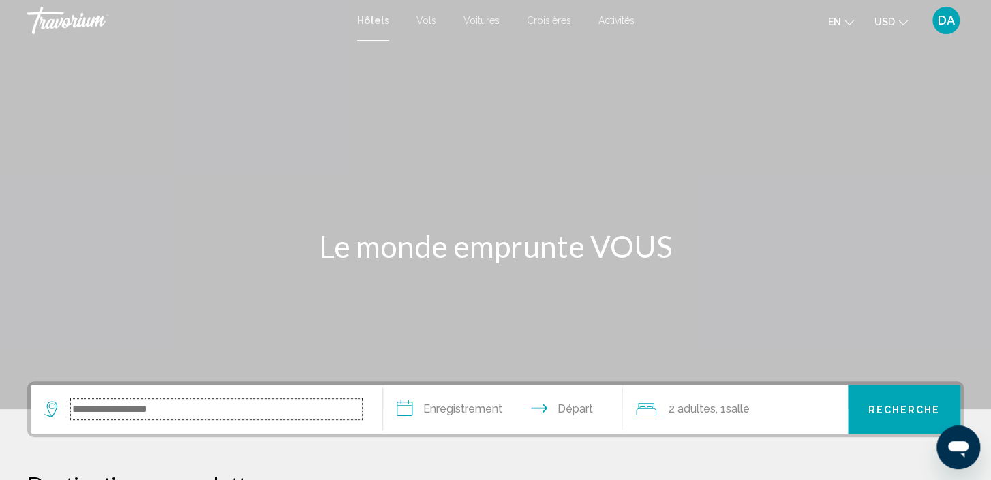
click at [237, 407] on input "Le widget de recherche" at bounding box center [216, 409] width 291 height 20
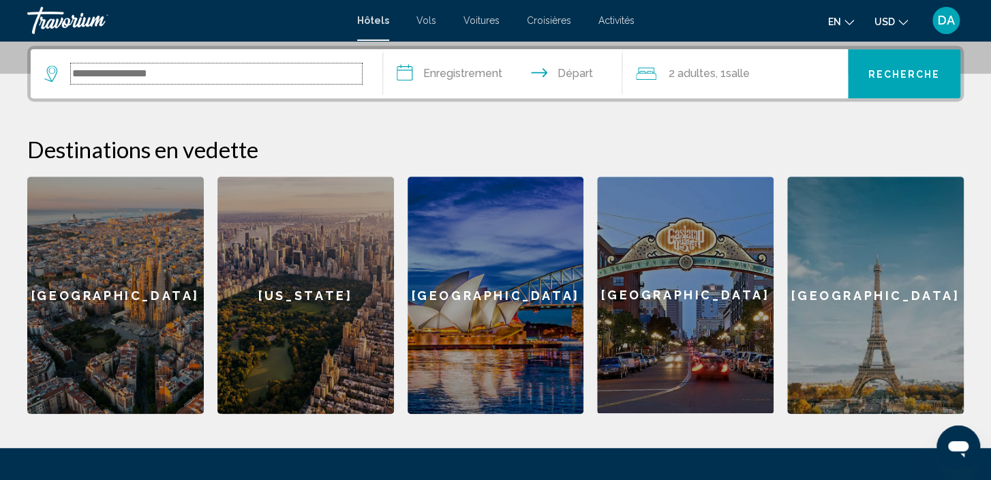
scroll to position [336, 0]
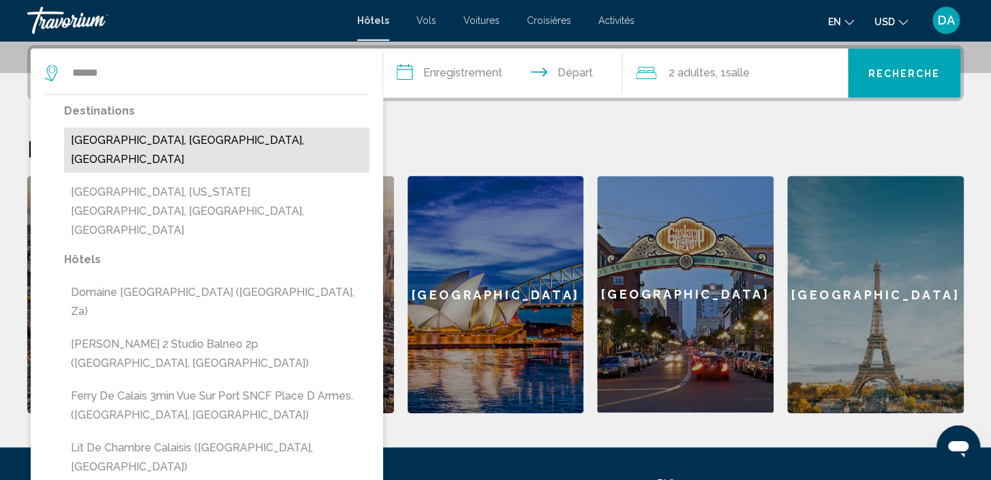
click at [217, 149] on button "[GEOGRAPHIC_DATA], [GEOGRAPHIC_DATA], [GEOGRAPHIC_DATA]" at bounding box center [216, 149] width 305 height 45
type input "**********"
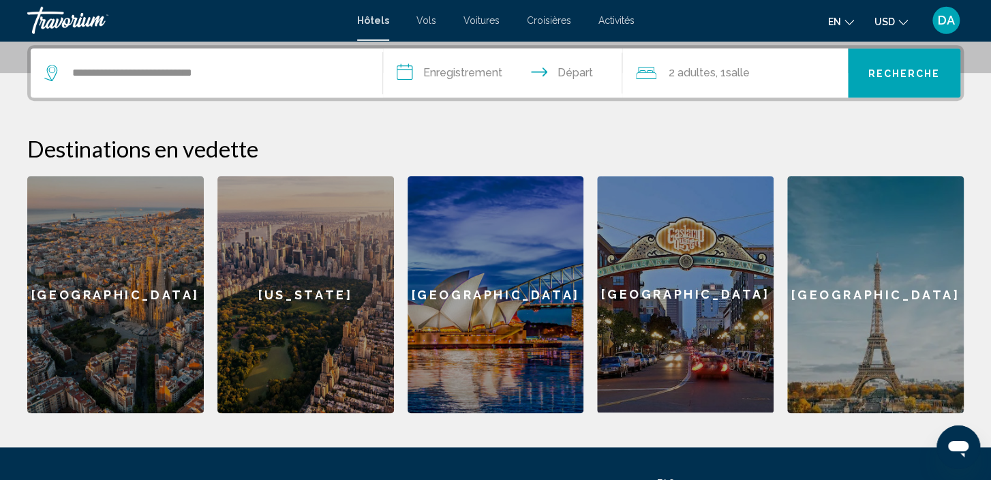
click at [571, 73] on input "**********" at bounding box center [505, 74] width 245 height 53
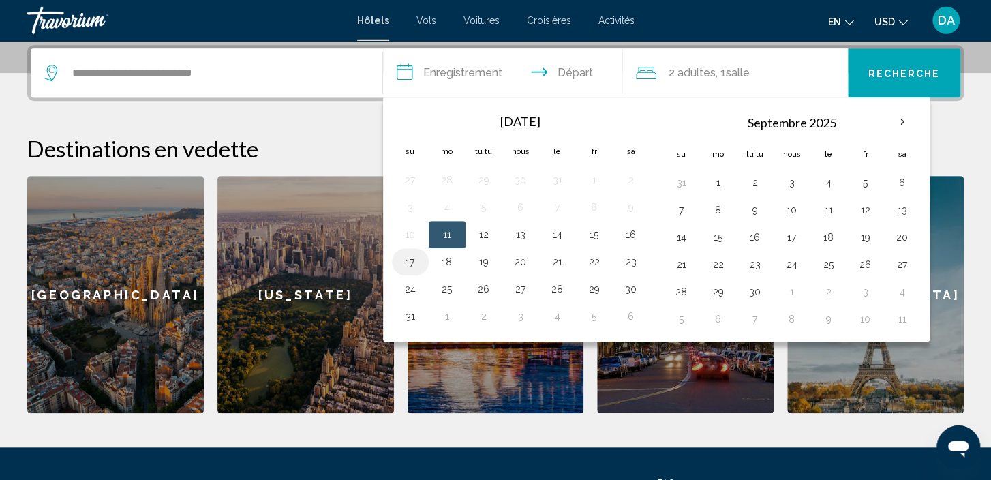
click at [415, 260] on button "17" at bounding box center [410, 261] width 22 height 19
click at [750, 76] on span "salle" at bounding box center [738, 72] width 24 height 13
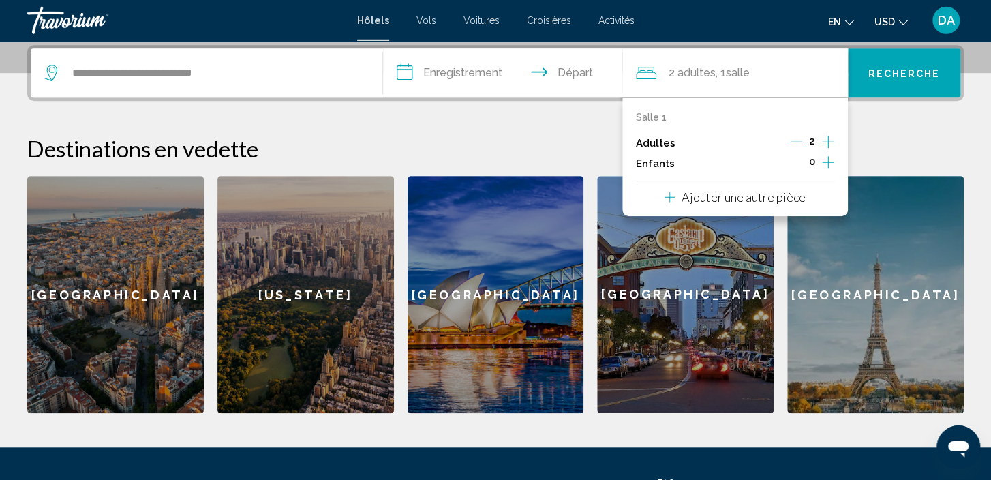
click at [828, 138] on icon "Augmentation des adultes" at bounding box center [828, 142] width 12 height 16
click at [872, 136] on h2 "Destinations en vedette" at bounding box center [495, 148] width 936 height 27
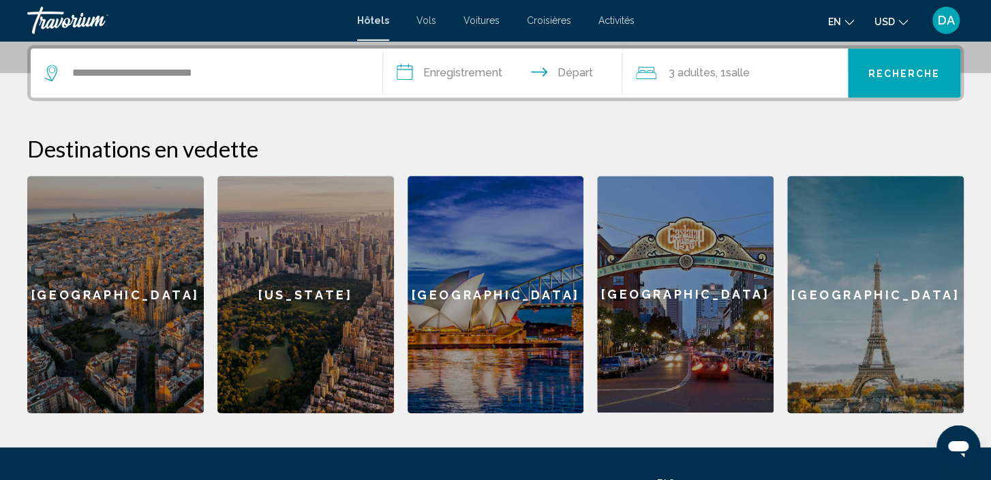
click at [914, 79] on button "Recherche" at bounding box center [904, 72] width 113 height 49
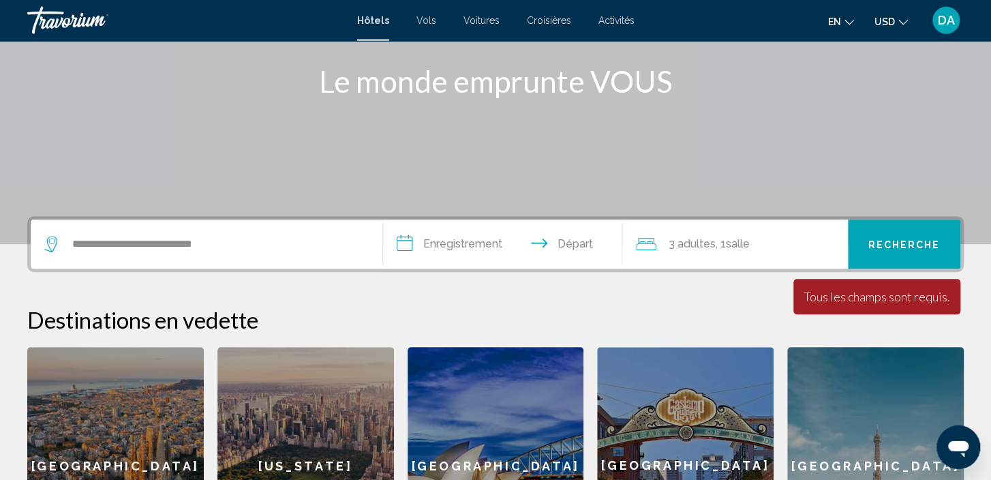
scroll to position [164, 0]
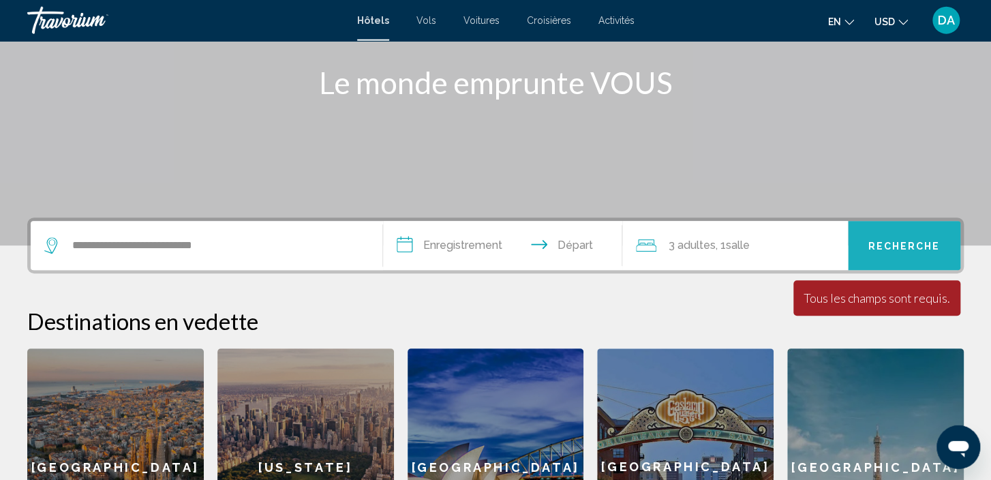
click at [880, 247] on span "Recherche" at bounding box center [903, 246] width 72 height 11
click at [879, 247] on span "Recherche" at bounding box center [903, 246] width 72 height 11
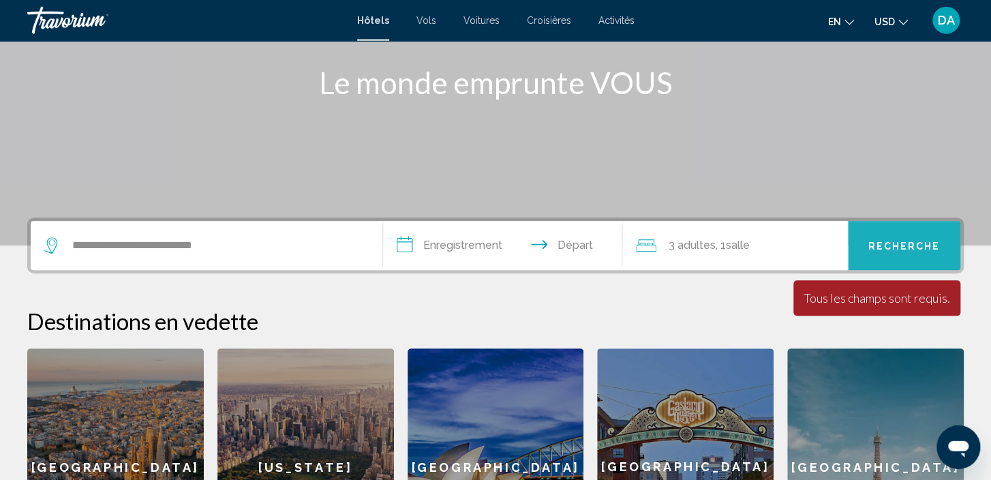
click at [879, 247] on span "Recherche" at bounding box center [903, 246] width 72 height 11
click at [565, 244] on input "**********" at bounding box center [505, 247] width 245 height 53
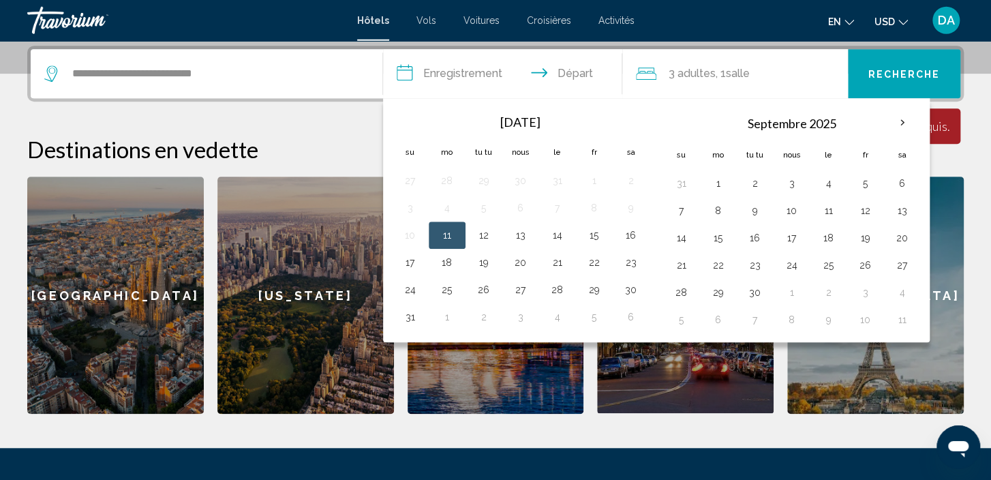
scroll to position [336, 0]
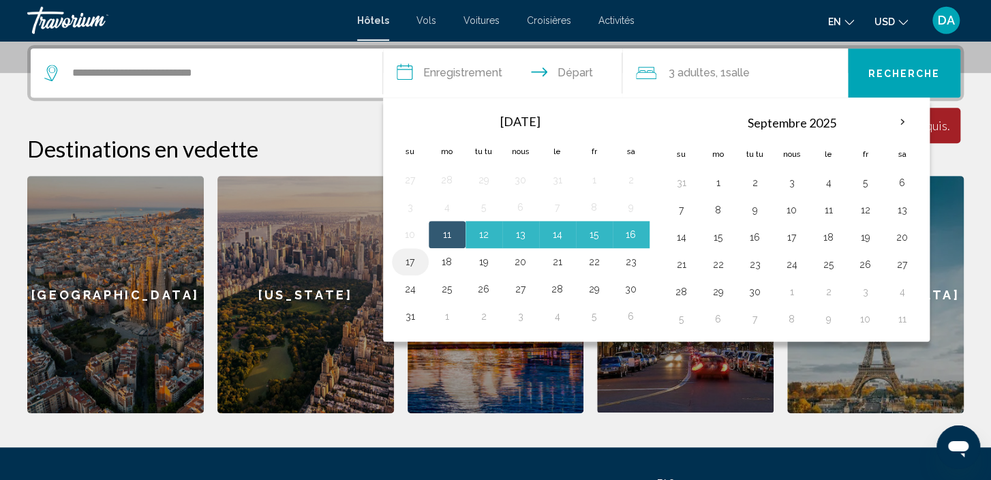
click at [420, 262] on button "17" at bounding box center [410, 261] width 22 height 19
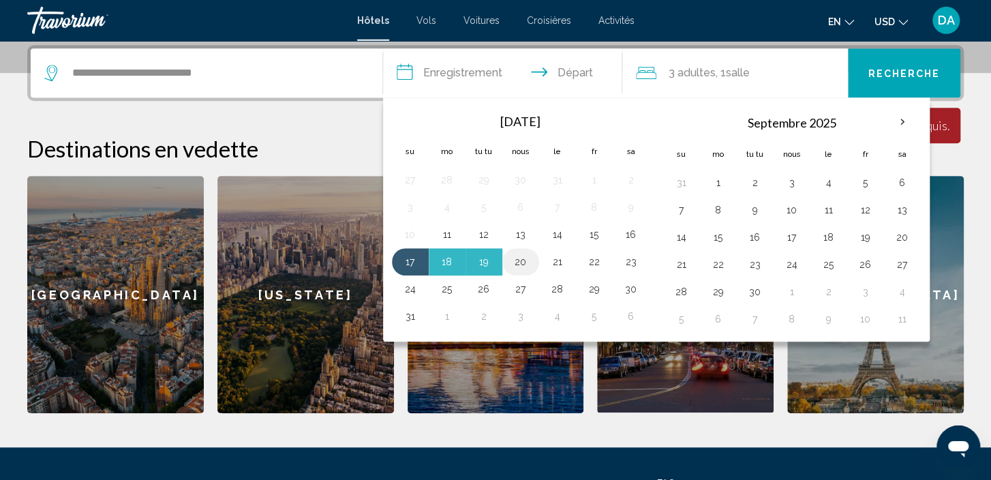
click at [528, 262] on button "20" at bounding box center [521, 261] width 22 height 19
type input "**********"
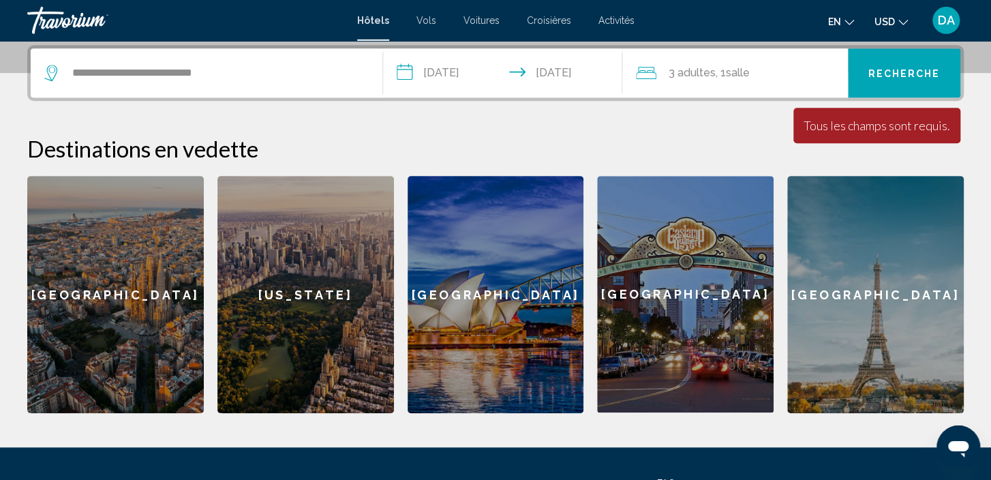
click at [931, 76] on span "Recherche" at bounding box center [903, 73] width 72 height 11
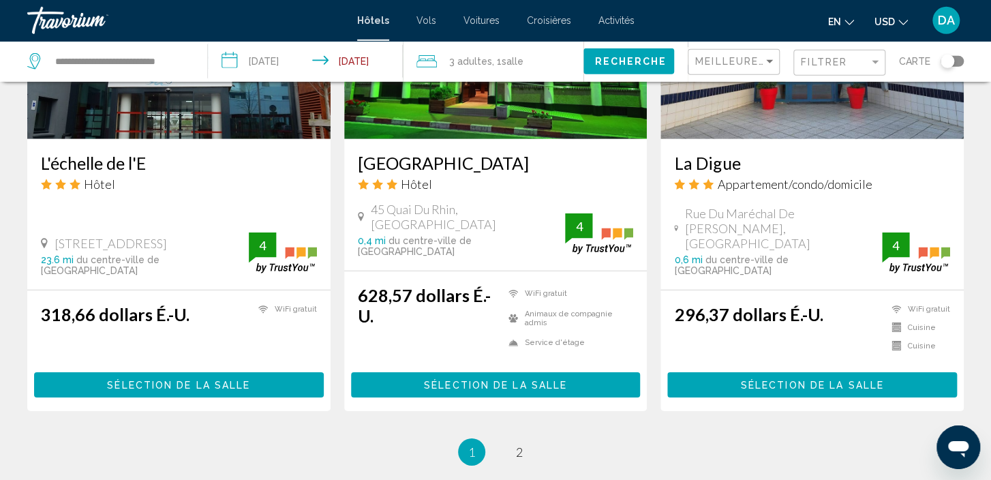
scroll to position [1864, 0]
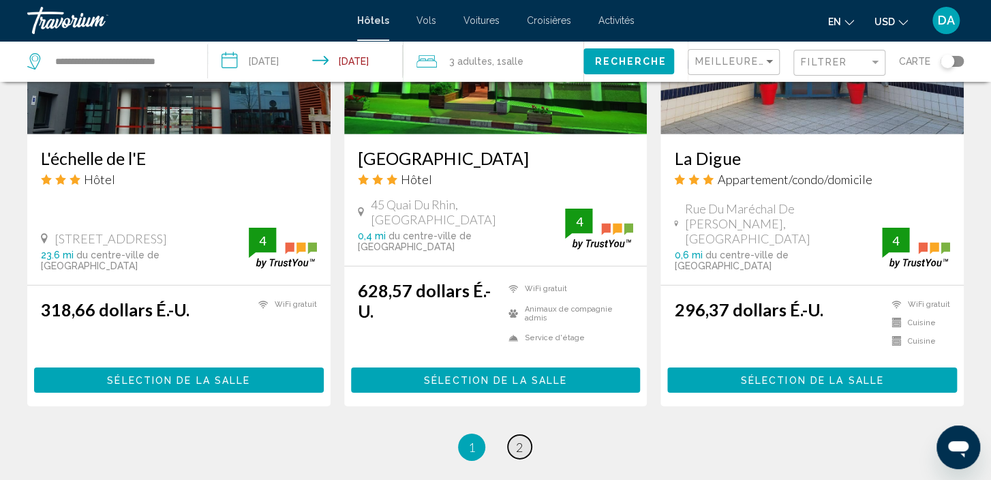
click at [520, 440] on span "2" at bounding box center [519, 447] width 7 height 15
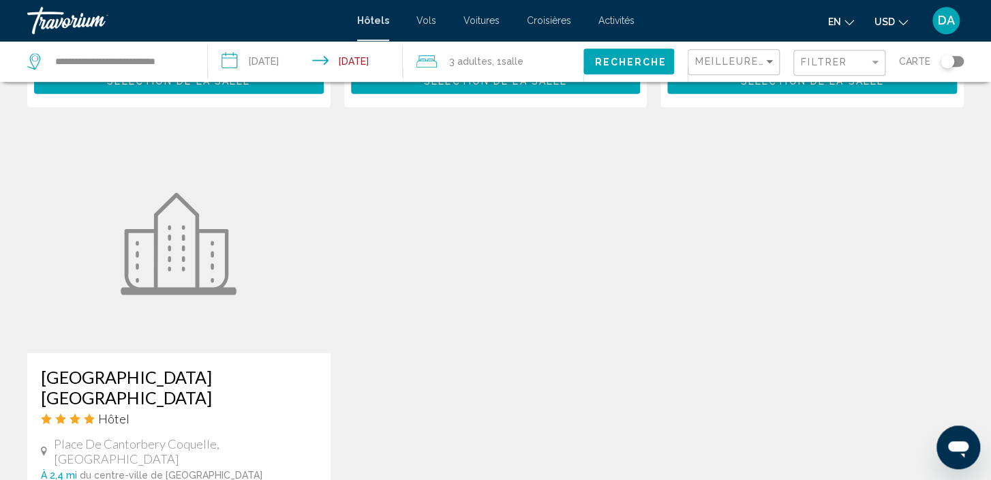
scroll to position [1542, 0]
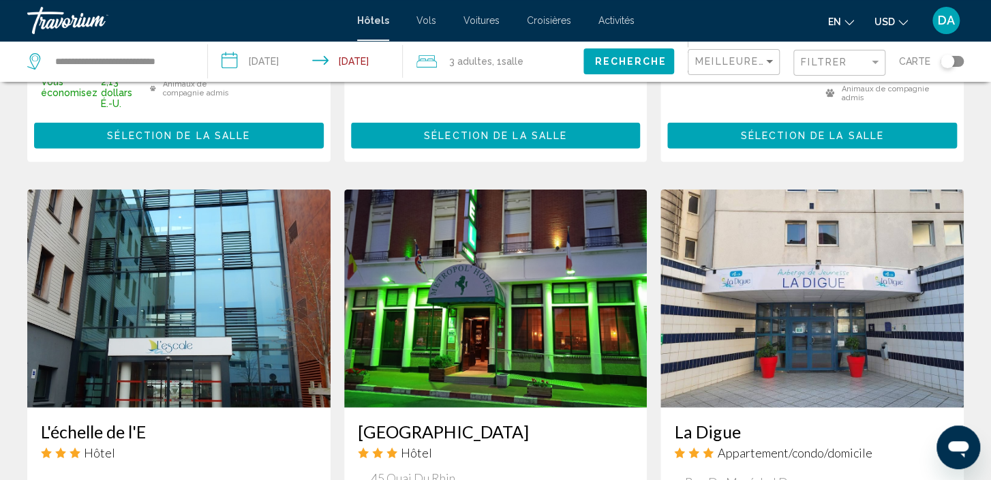
scroll to position [1582, 0]
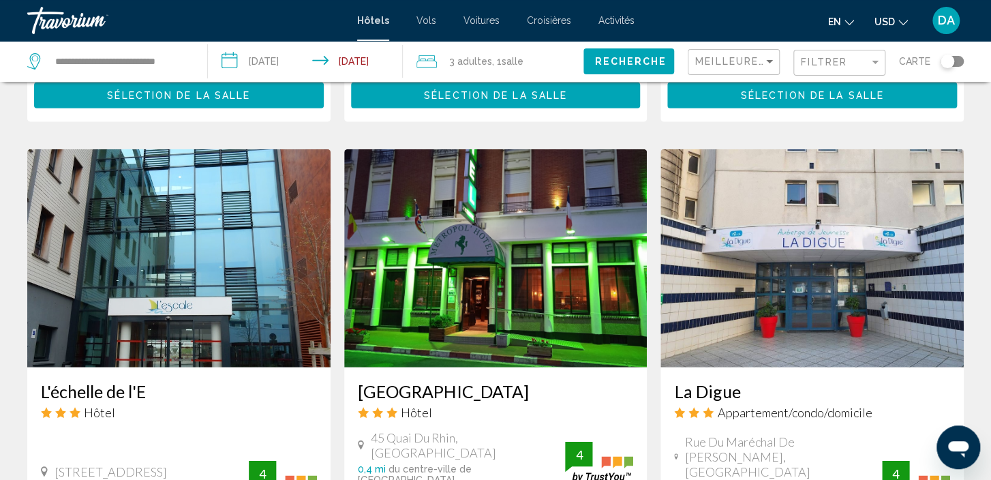
click at [806, 304] on img "Principaux contenus" at bounding box center [811, 258] width 303 height 218
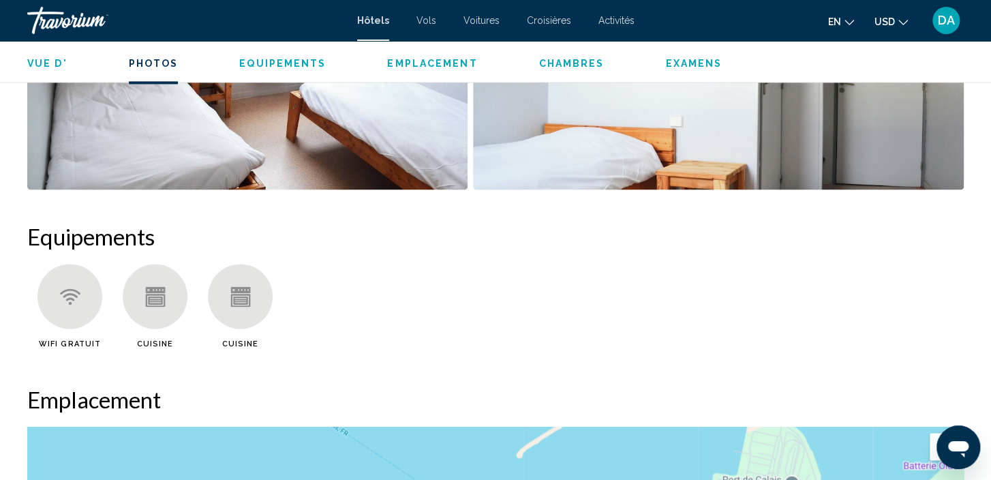
scroll to position [939, 0]
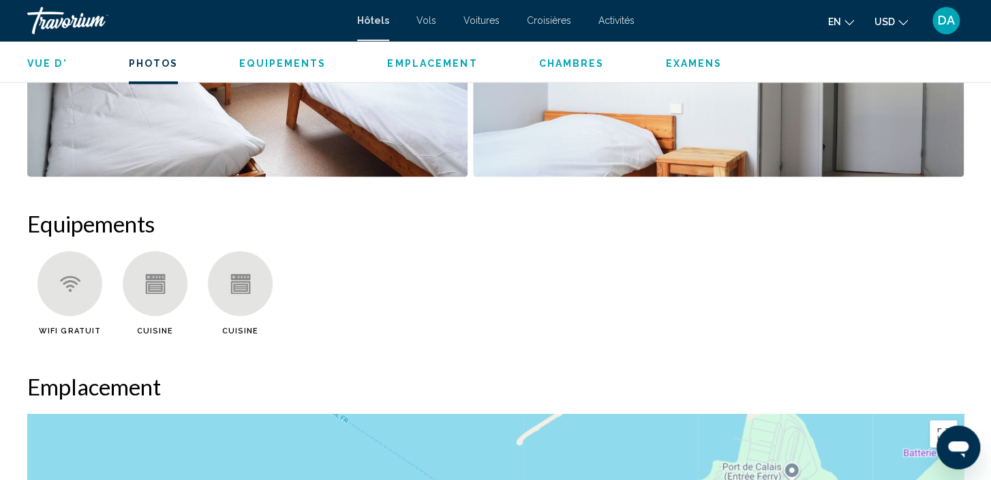
click at [133, 309] on div "Cuisine" at bounding box center [154, 293] width 85 height 84
click at [149, 303] on div "Principaux contenus" at bounding box center [155, 283] width 65 height 65
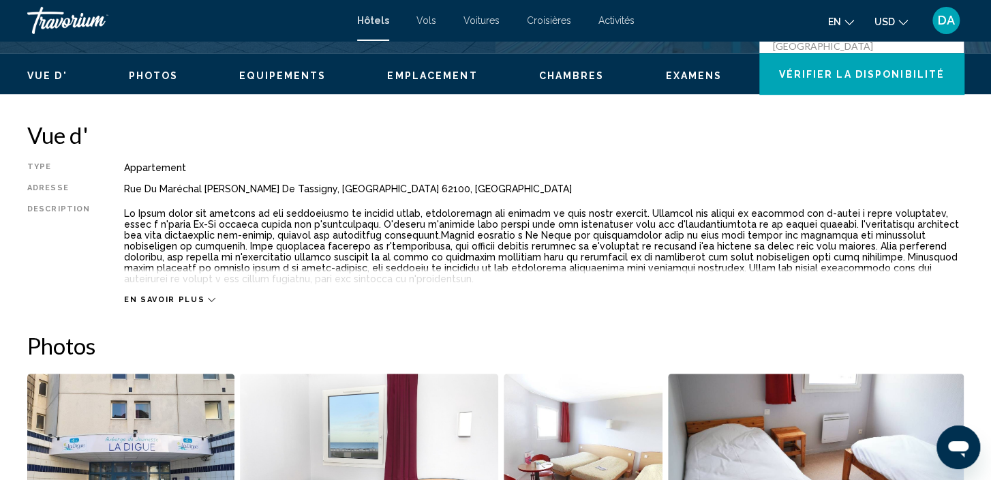
scroll to position [401, 0]
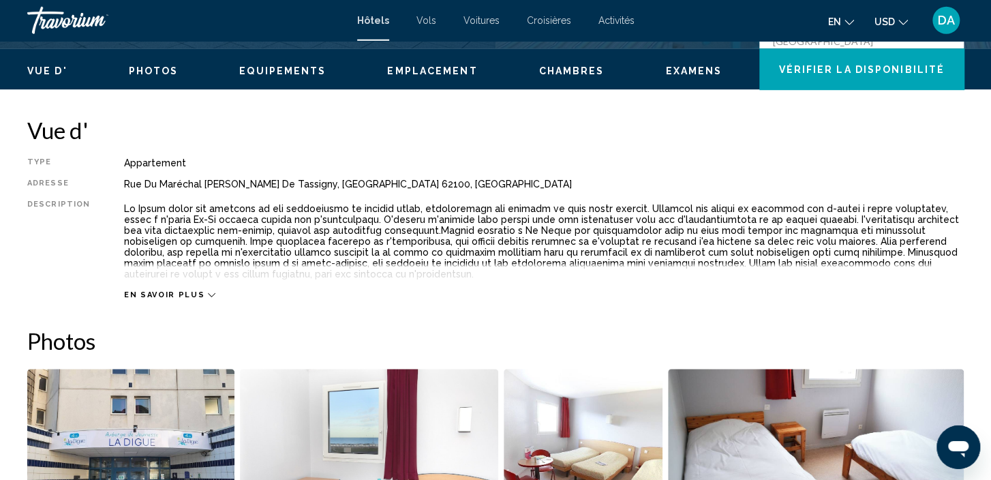
click at [280, 66] on span "Equipements" at bounding box center [282, 70] width 87 height 11
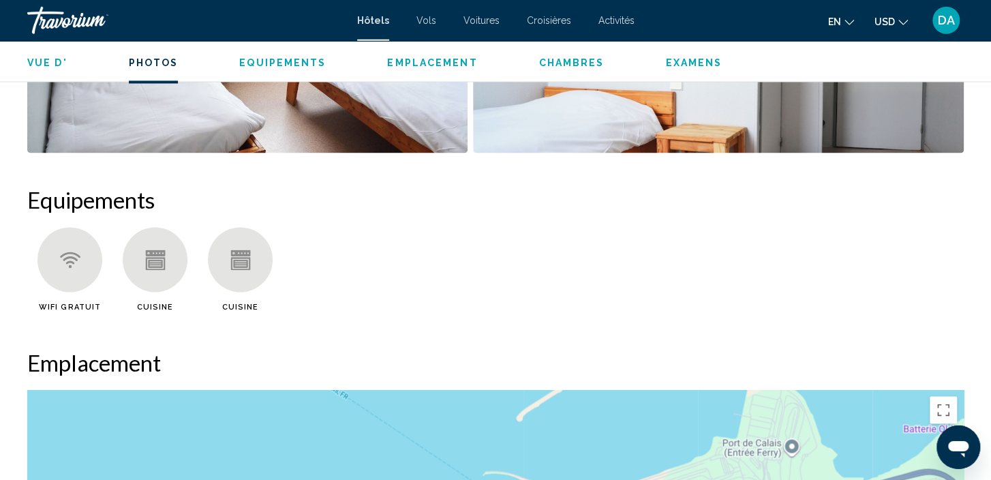
scroll to position [975, 0]
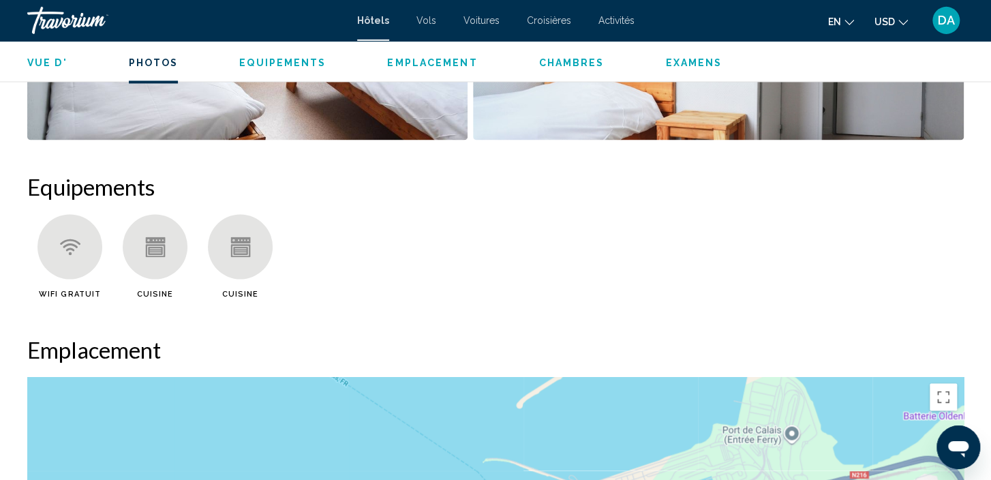
click at [249, 231] on div "Principaux contenus" at bounding box center [240, 247] width 65 height 65
click at [246, 239] on icon "Principaux contenus" at bounding box center [240, 239] width 20 height 7
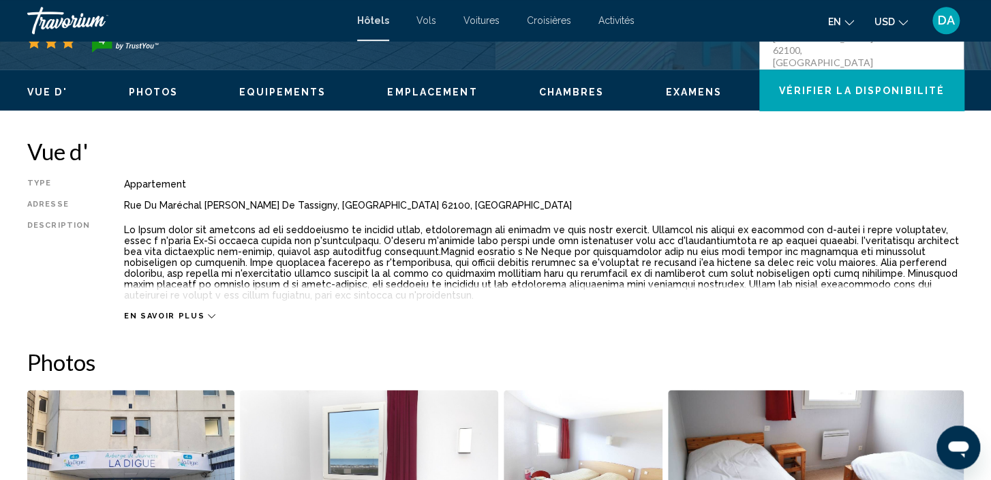
scroll to position [384, 0]
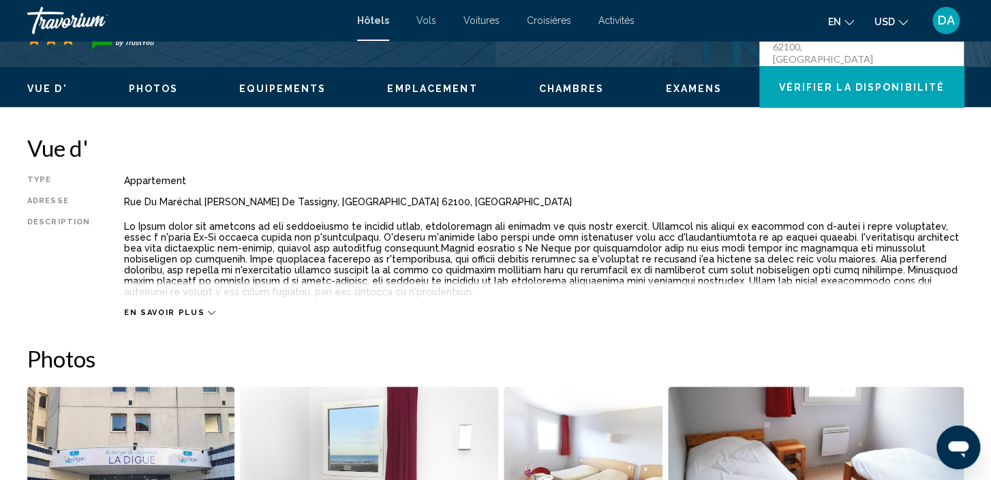
click at [208, 311] on icon "Principaux contenus" at bounding box center [211, 312] width 7 height 7
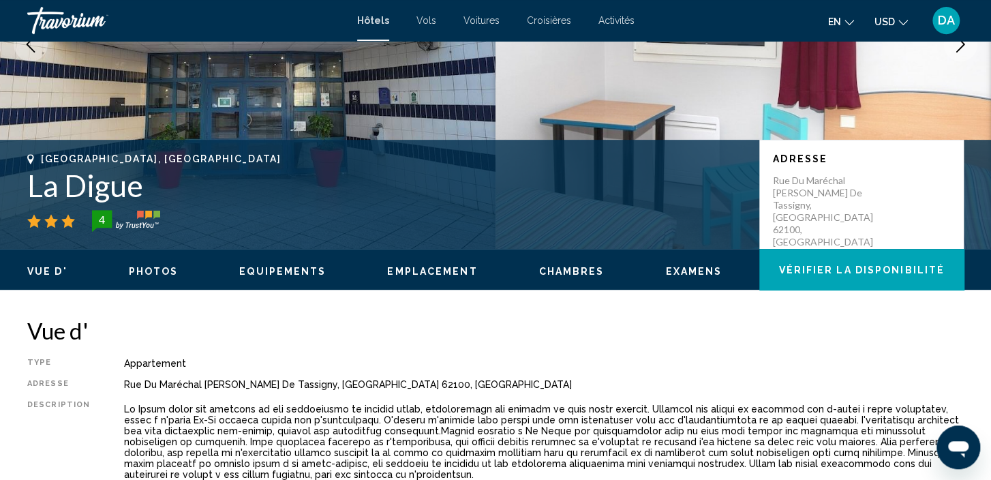
scroll to position [202, 0]
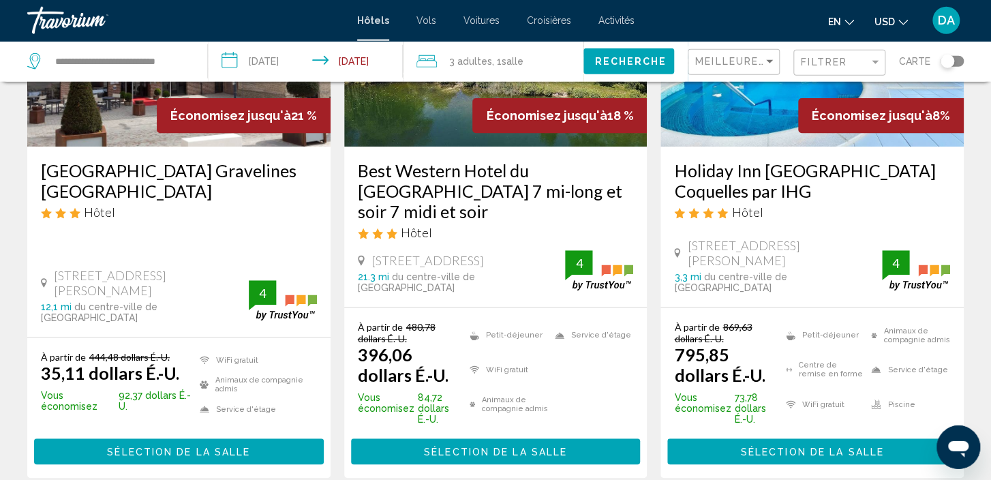
scroll to position [191, 0]
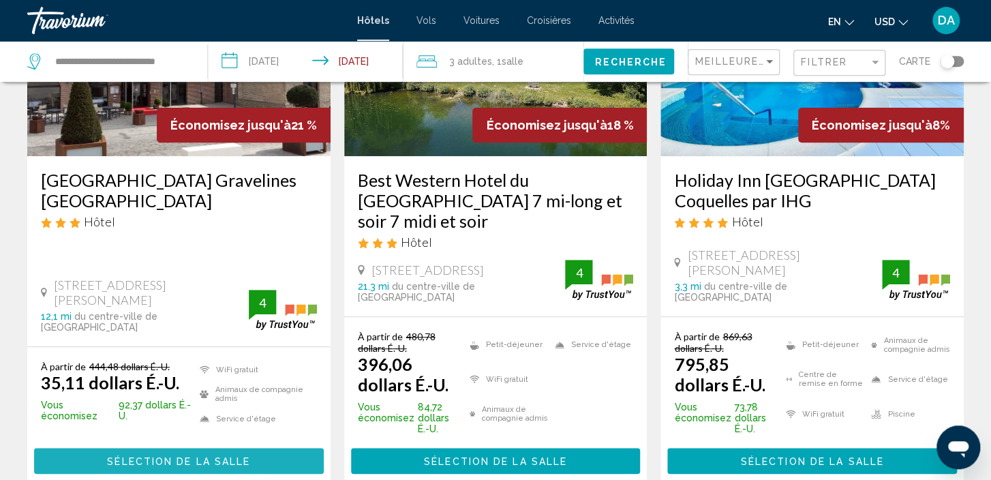
click at [123, 451] on button "Sélection de la salle" at bounding box center [179, 460] width 290 height 25
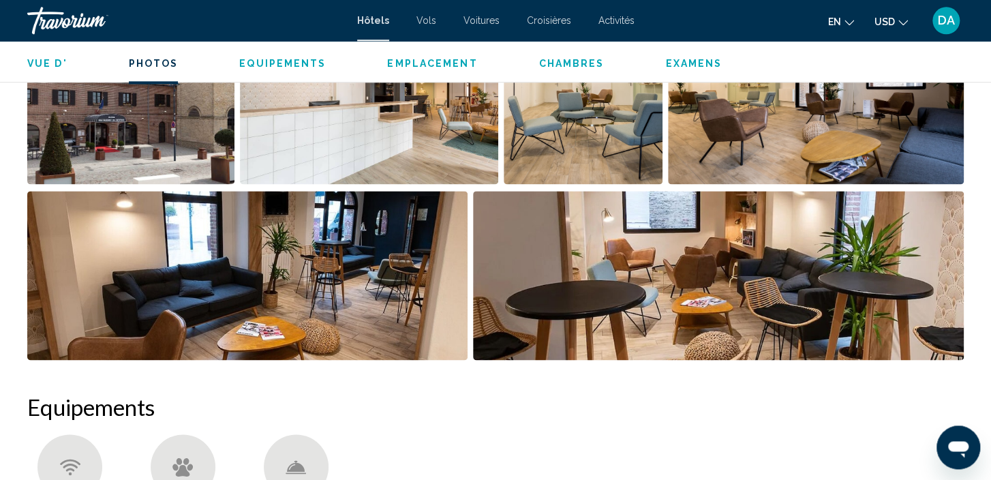
scroll to position [549, 0]
